Goal: Navigation & Orientation: Understand site structure

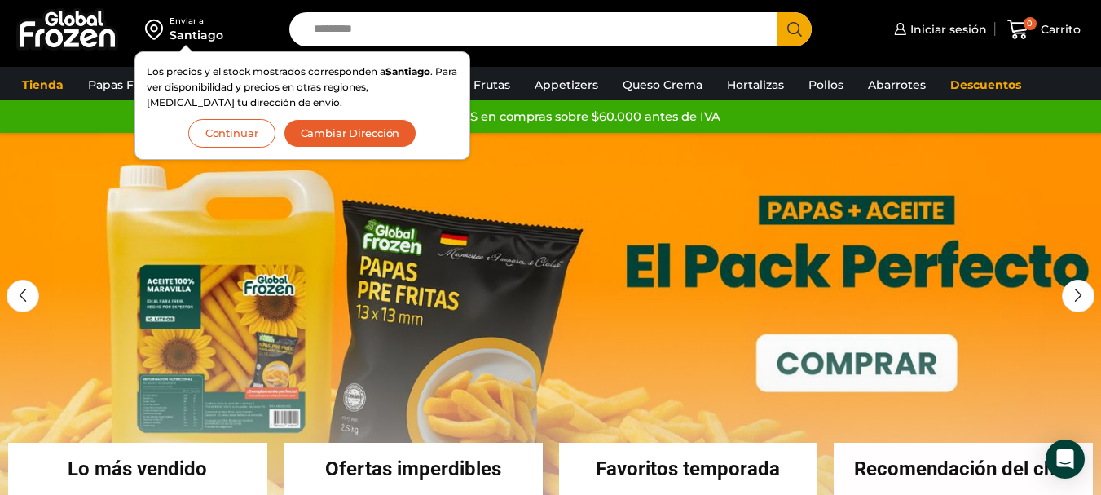
click at [236, 127] on button "Continuar" at bounding box center [231, 133] width 87 height 29
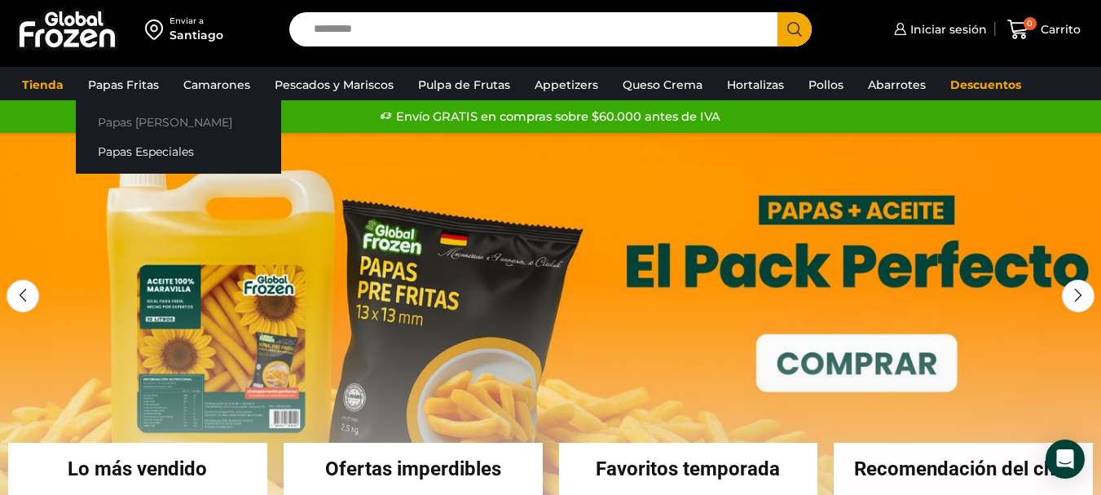
click at [140, 124] on link "Papas [PERSON_NAME]" at bounding box center [178, 122] width 205 height 30
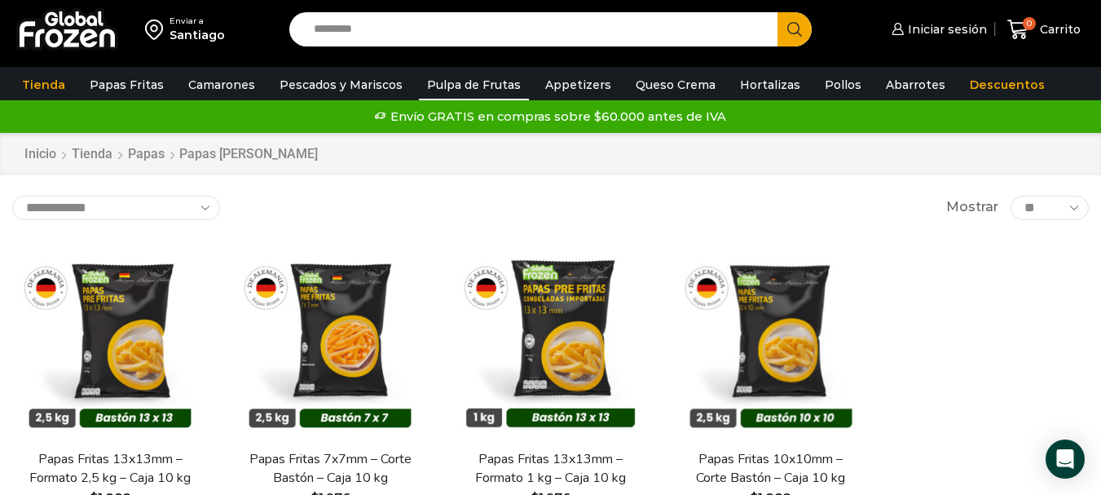
click at [464, 81] on link "Pulpa de Frutas" at bounding box center [474, 84] width 110 height 31
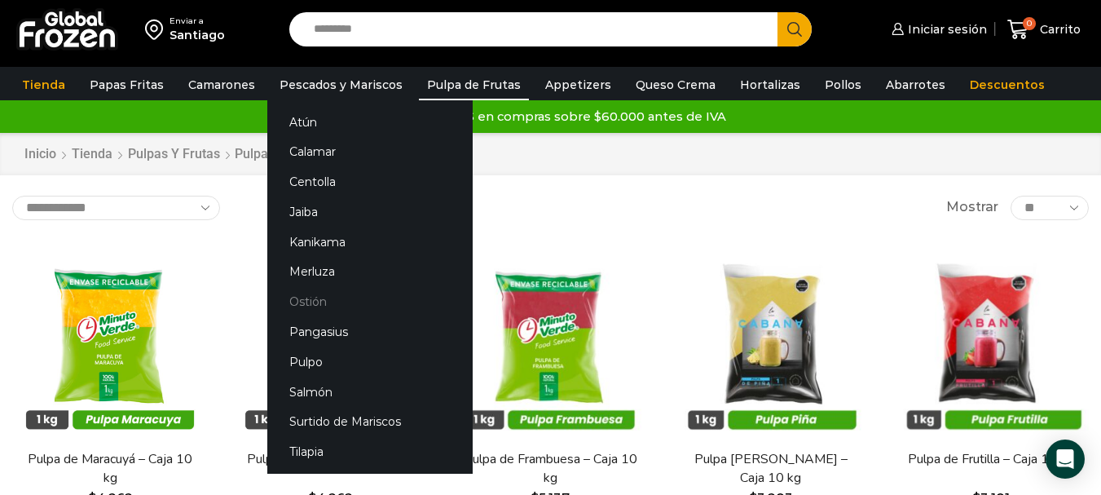
click at [313, 305] on link "Ostión" at bounding box center [369, 302] width 205 height 30
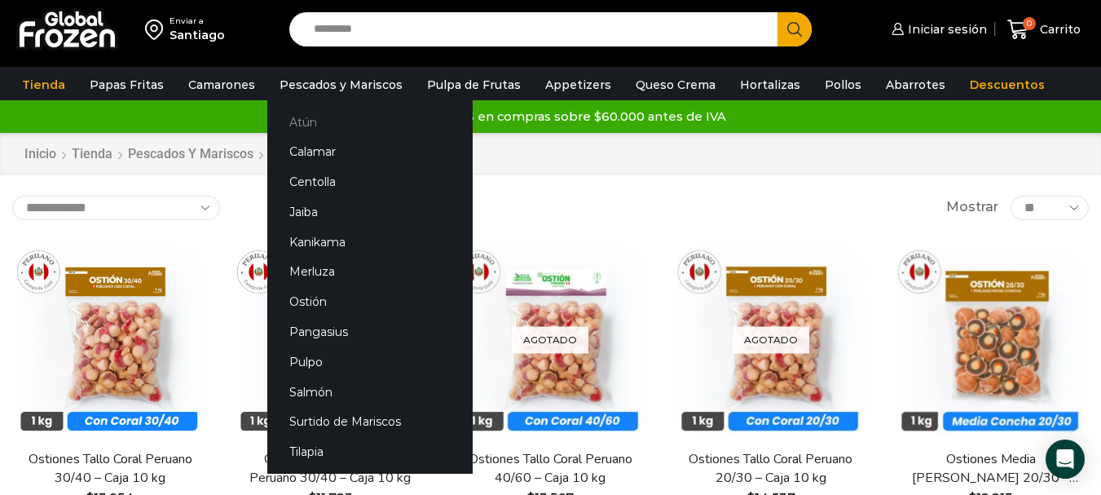
click at [298, 121] on link "Atún" at bounding box center [369, 122] width 205 height 30
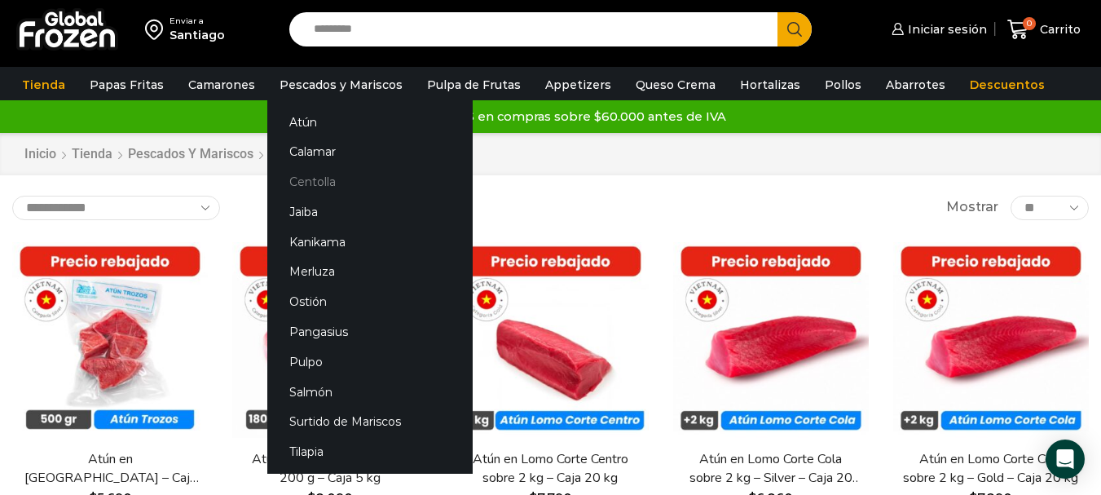
click at [337, 181] on link "Centolla" at bounding box center [369, 182] width 205 height 30
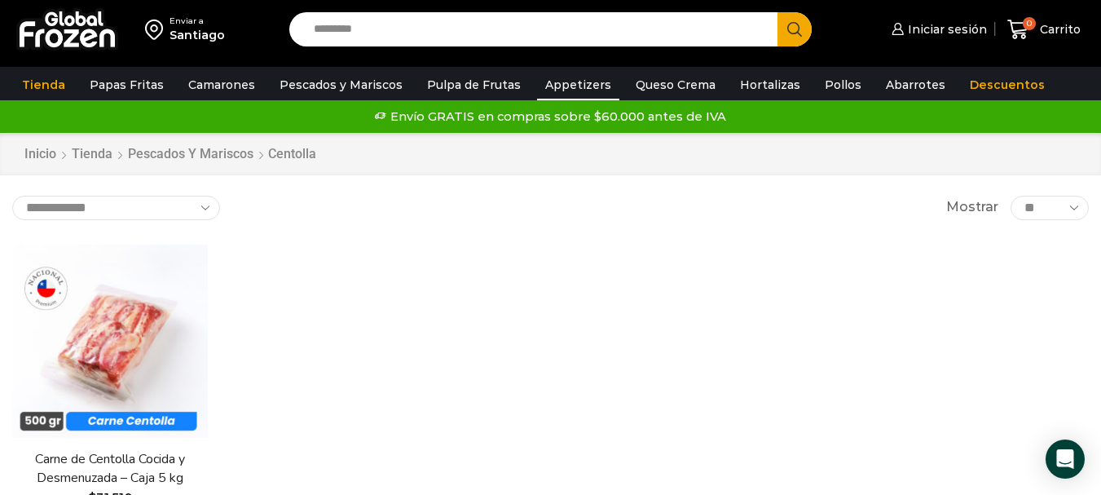
click at [582, 84] on link "Appetizers" at bounding box center [578, 84] width 82 height 31
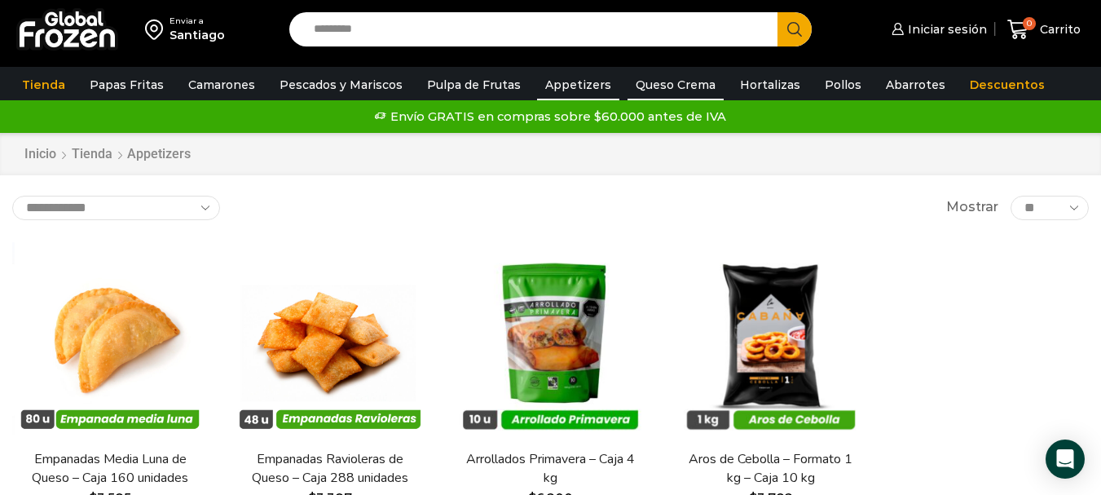
click at [673, 83] on link "Queso Crema" at bounding box center [676, 84] width 96 height 31
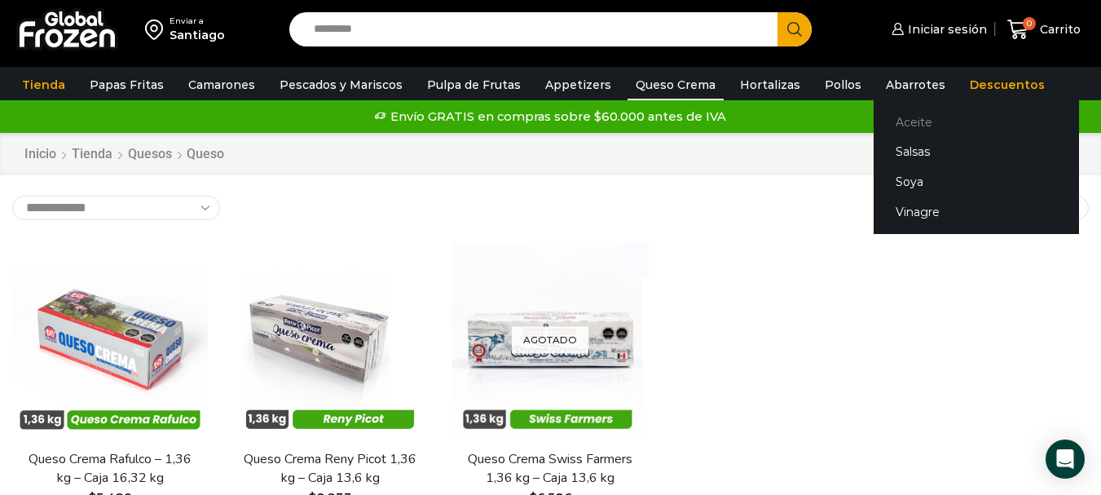
click at [894, 121] on link "Aceite" at bounding box center [976, 122] width 205 height 30
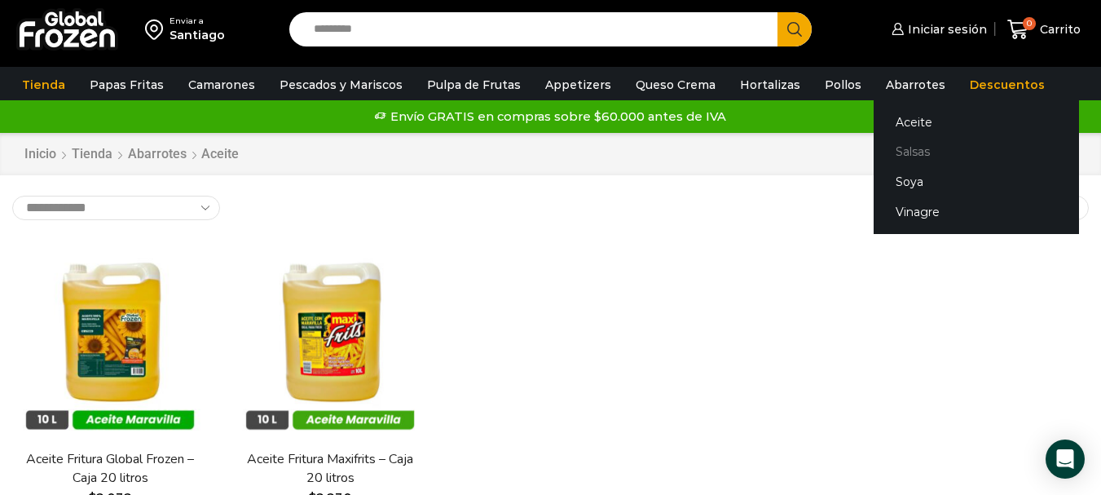
click at [895, 148] on link "Salsas" at bounding box center [976, 152] width 205 height 30
